Goal: Find specific page/section

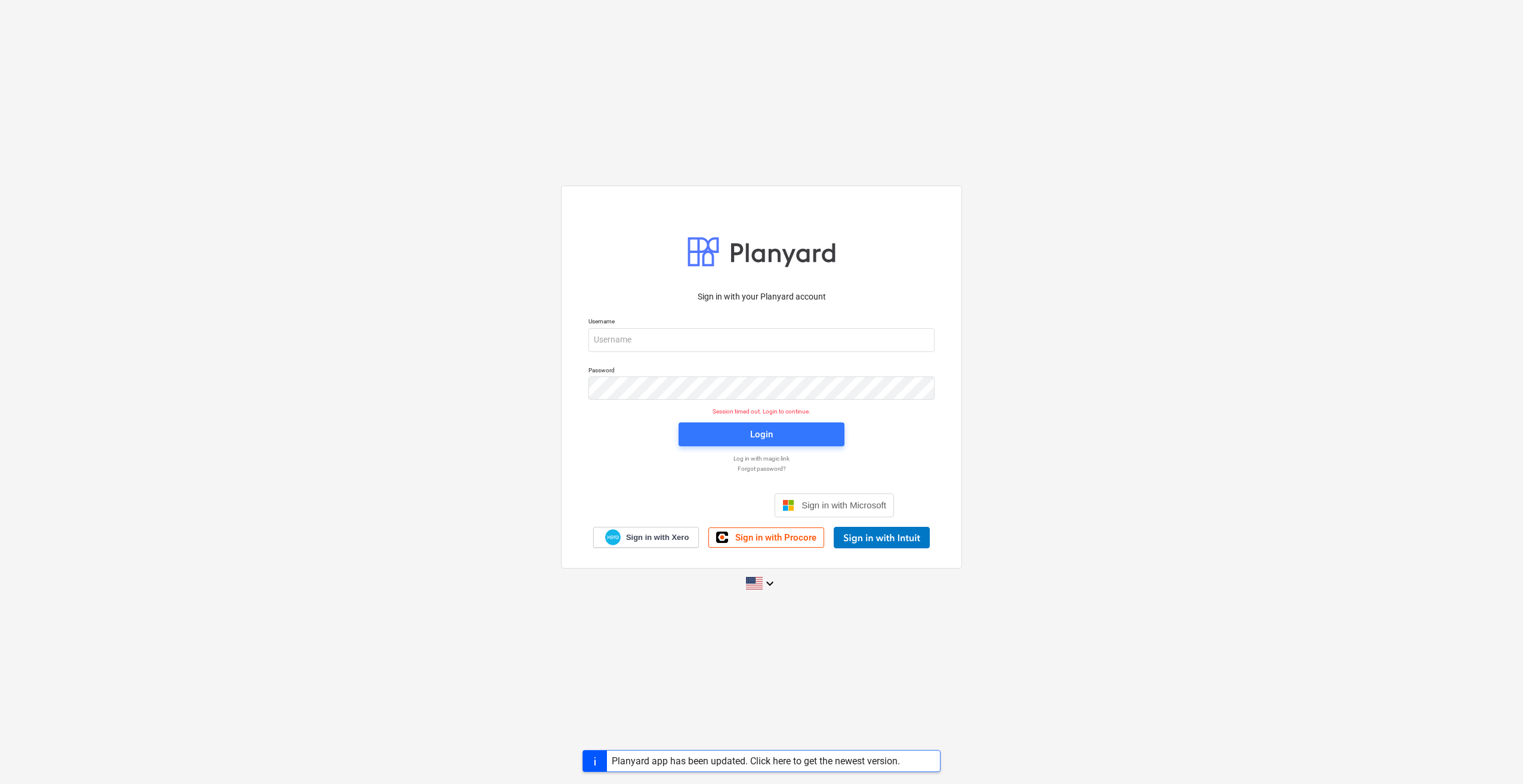
click at [293, 340] on div at bounding box center [935, 340] width 0 height 0
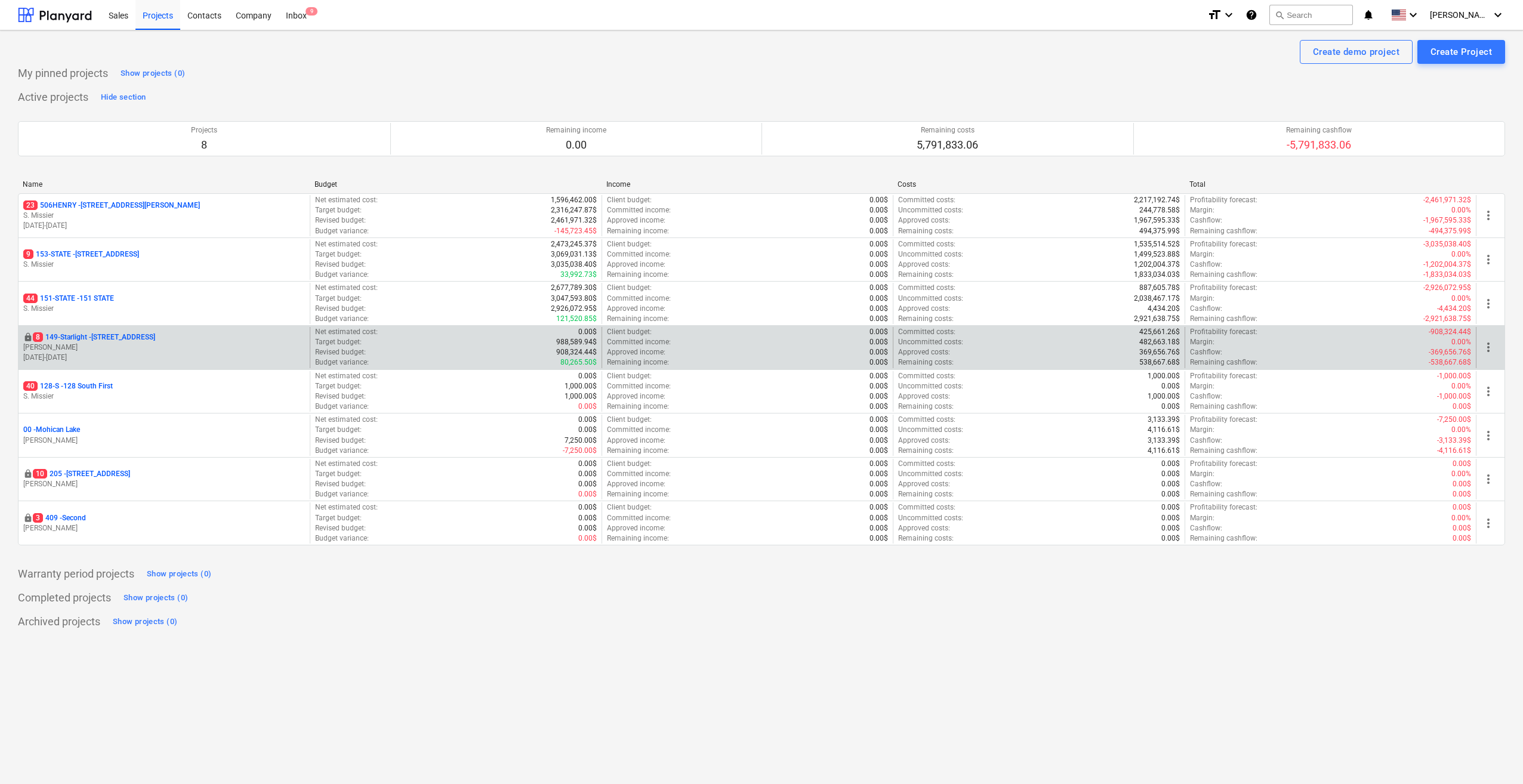
click at [133, 335] on p "8 149-Starlight - [STREET_ADDRESS]" at bounding box center [94, 338] width 123 height 10
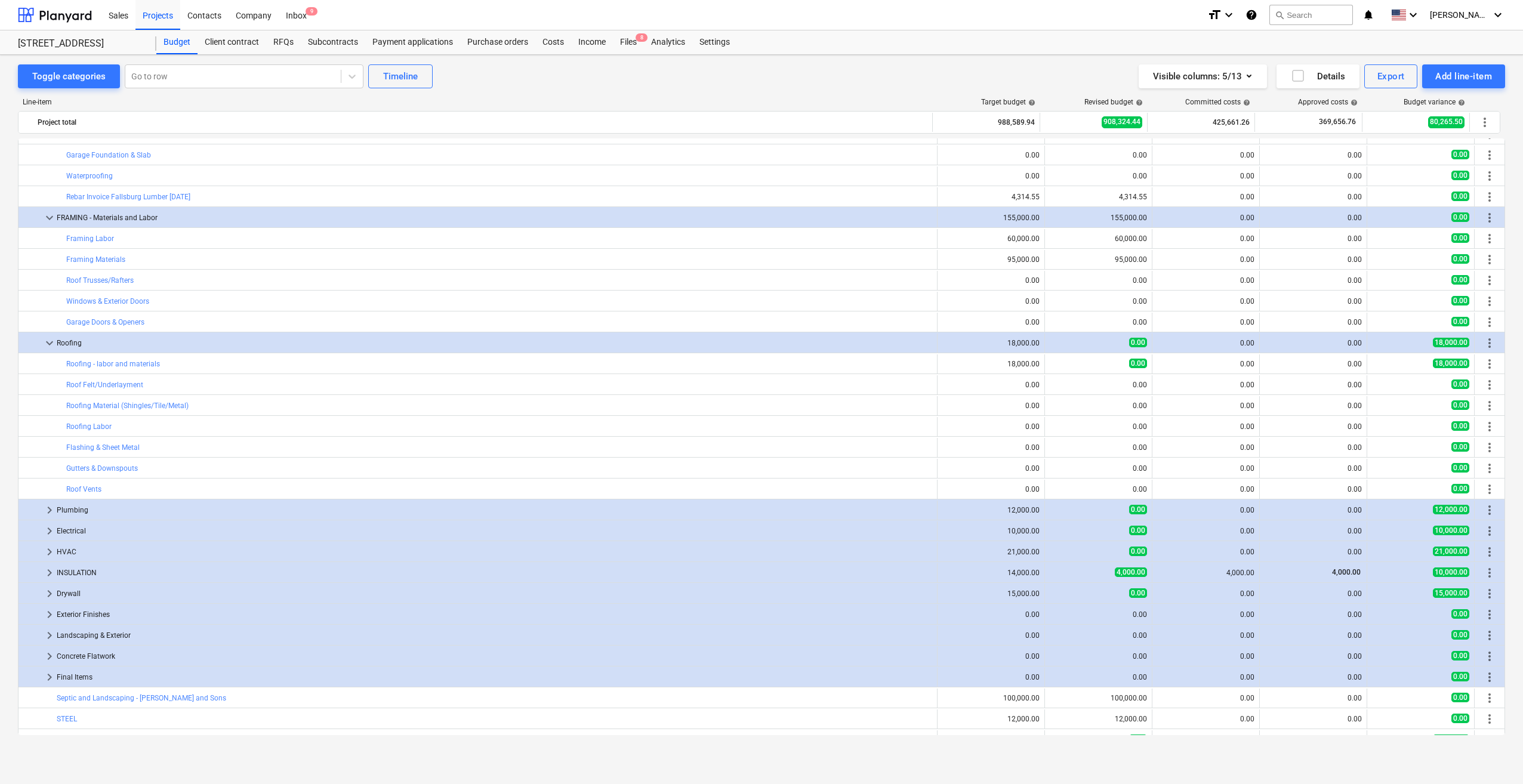
scroll to position [948, 0]
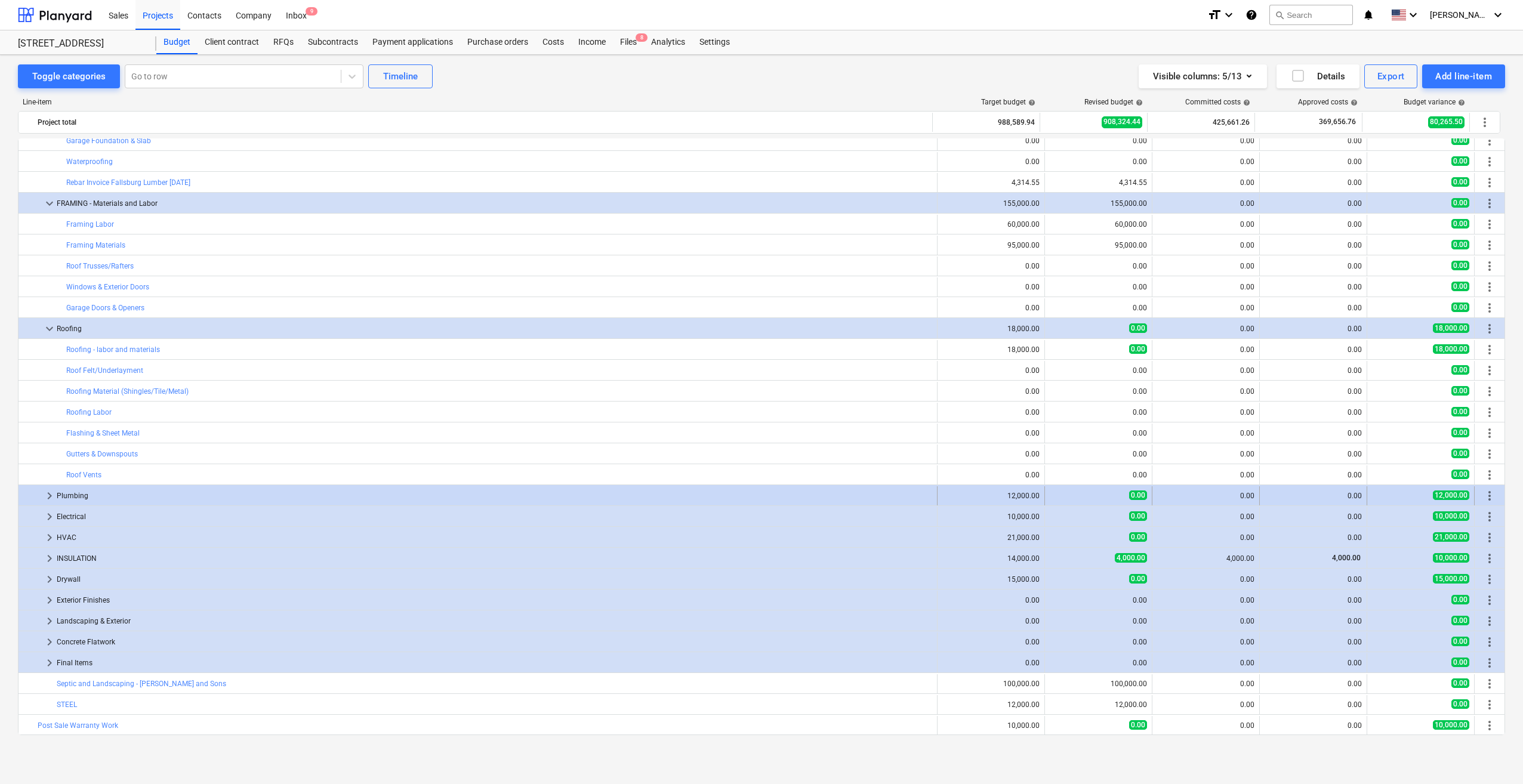
click at [48, 493] on span "keyboard_arrow_right" at bounding box center [50, 496] width 15 height 15
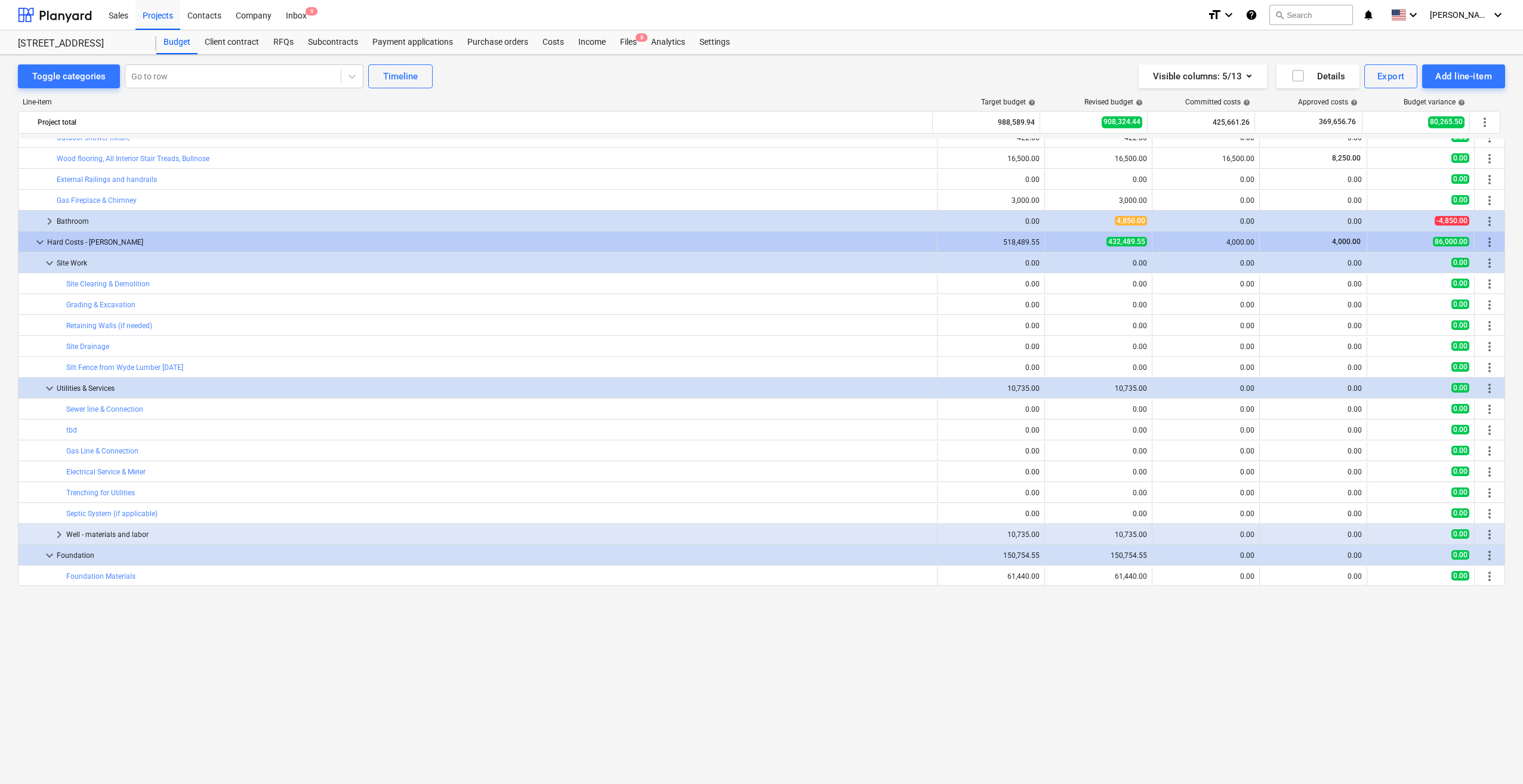
scroll to position [292, 0]
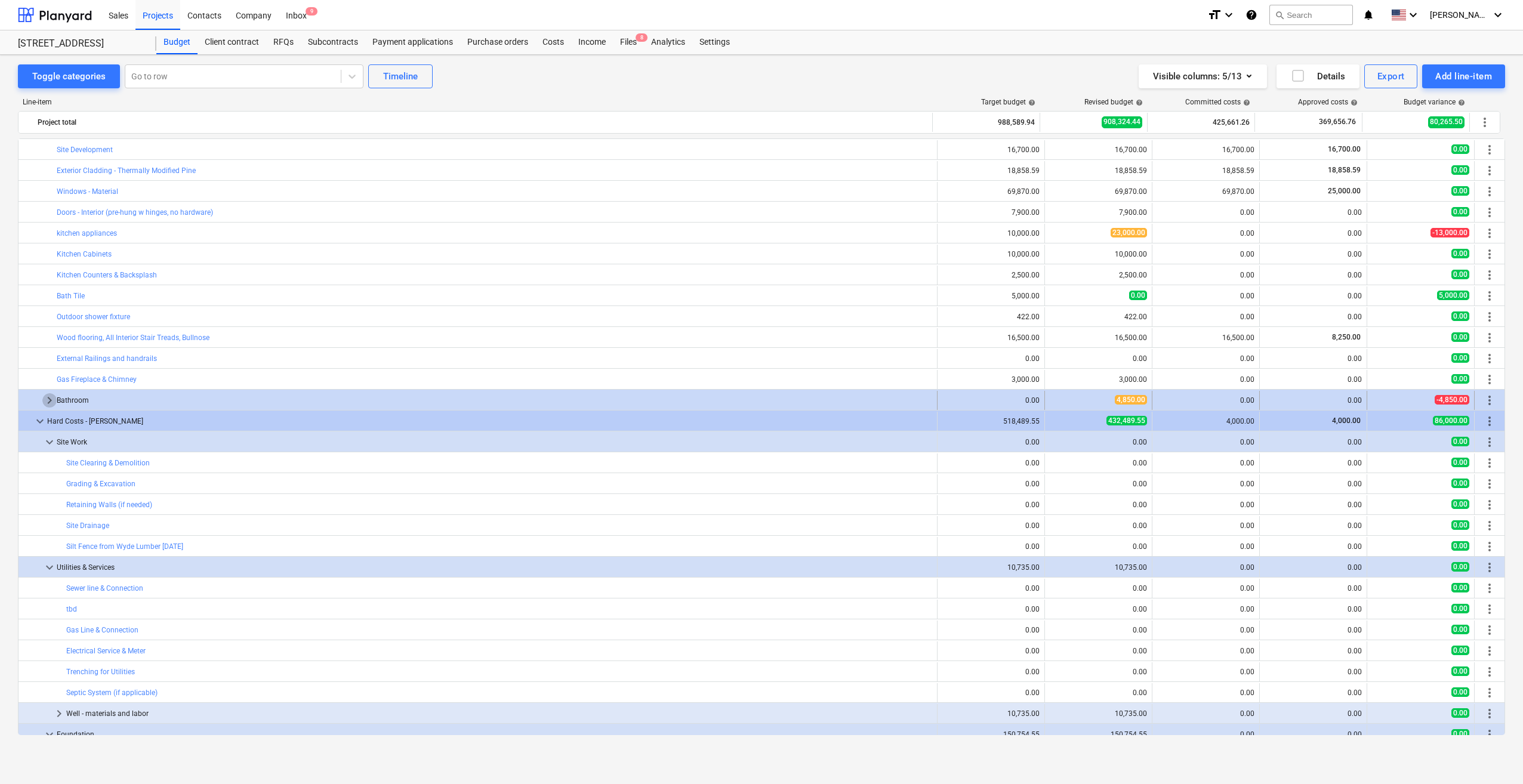
click at [50, 400] on span "keyboard_arrow_right" at bounding box center [50, 401] width 15 height 15
